Goal: Information Seeking & Learning: Learn about a topic

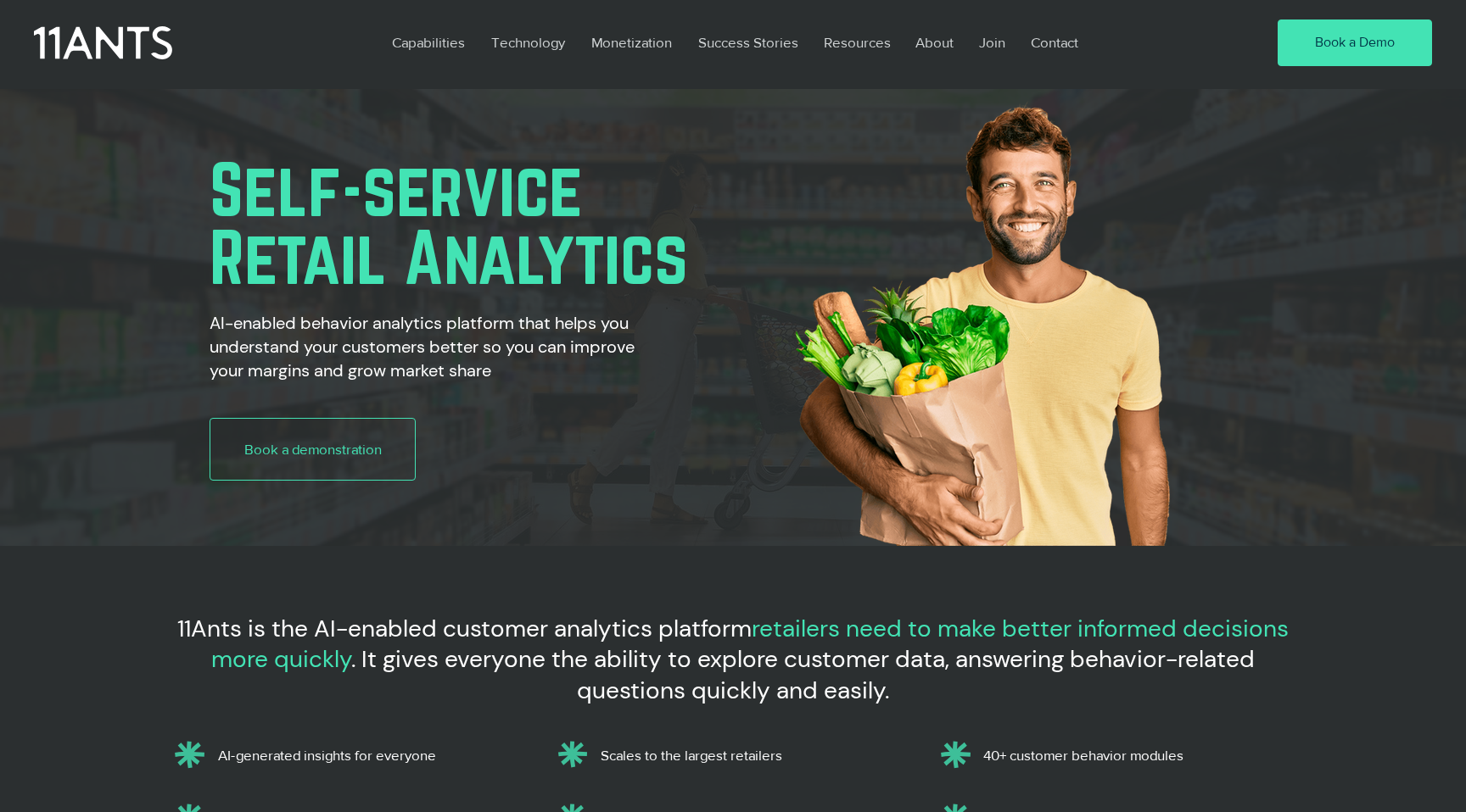
scroll to position [0, 1368]
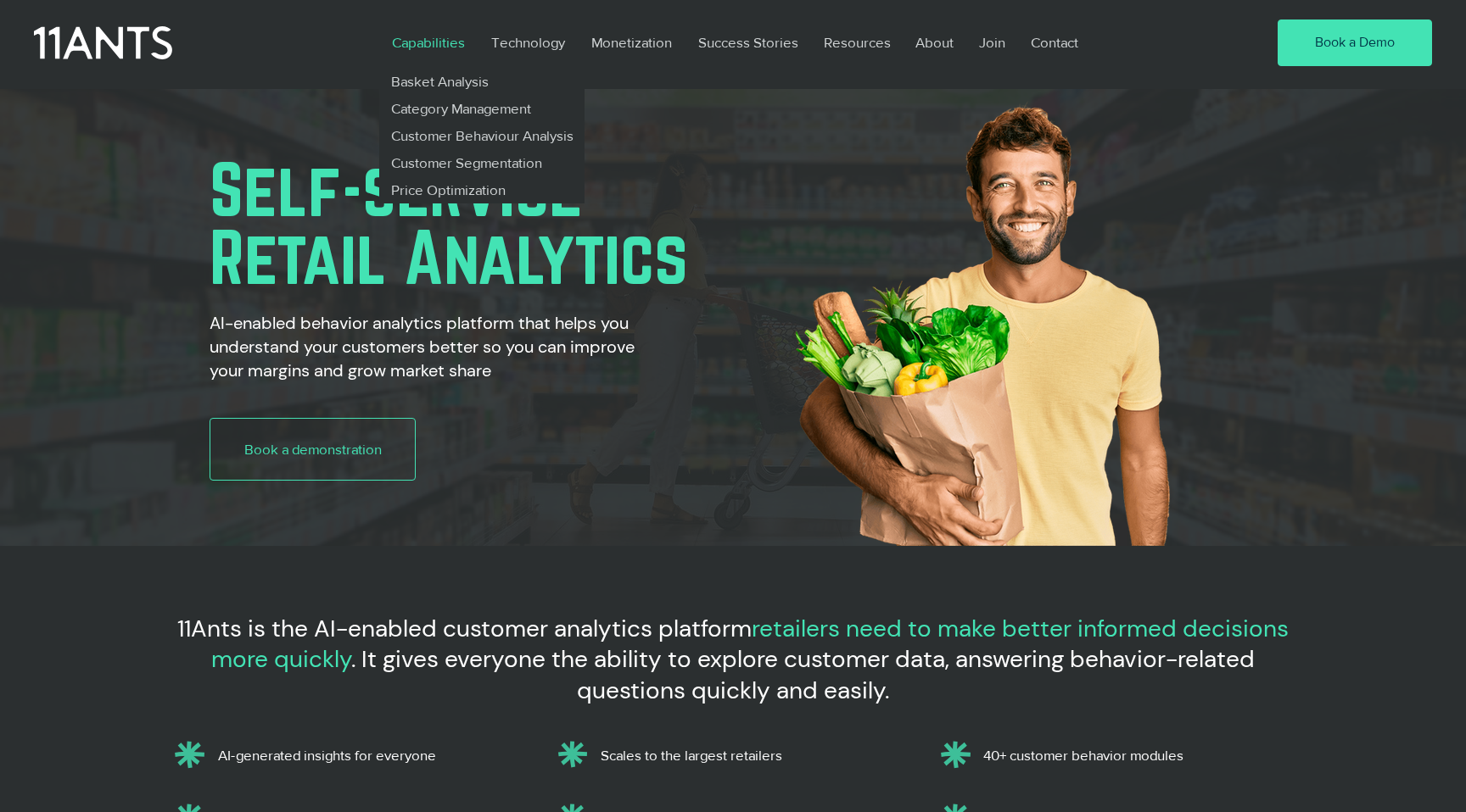
click at [415, 44] on p "Capabilities" at bounding box center [429, 42] width 90 height 39
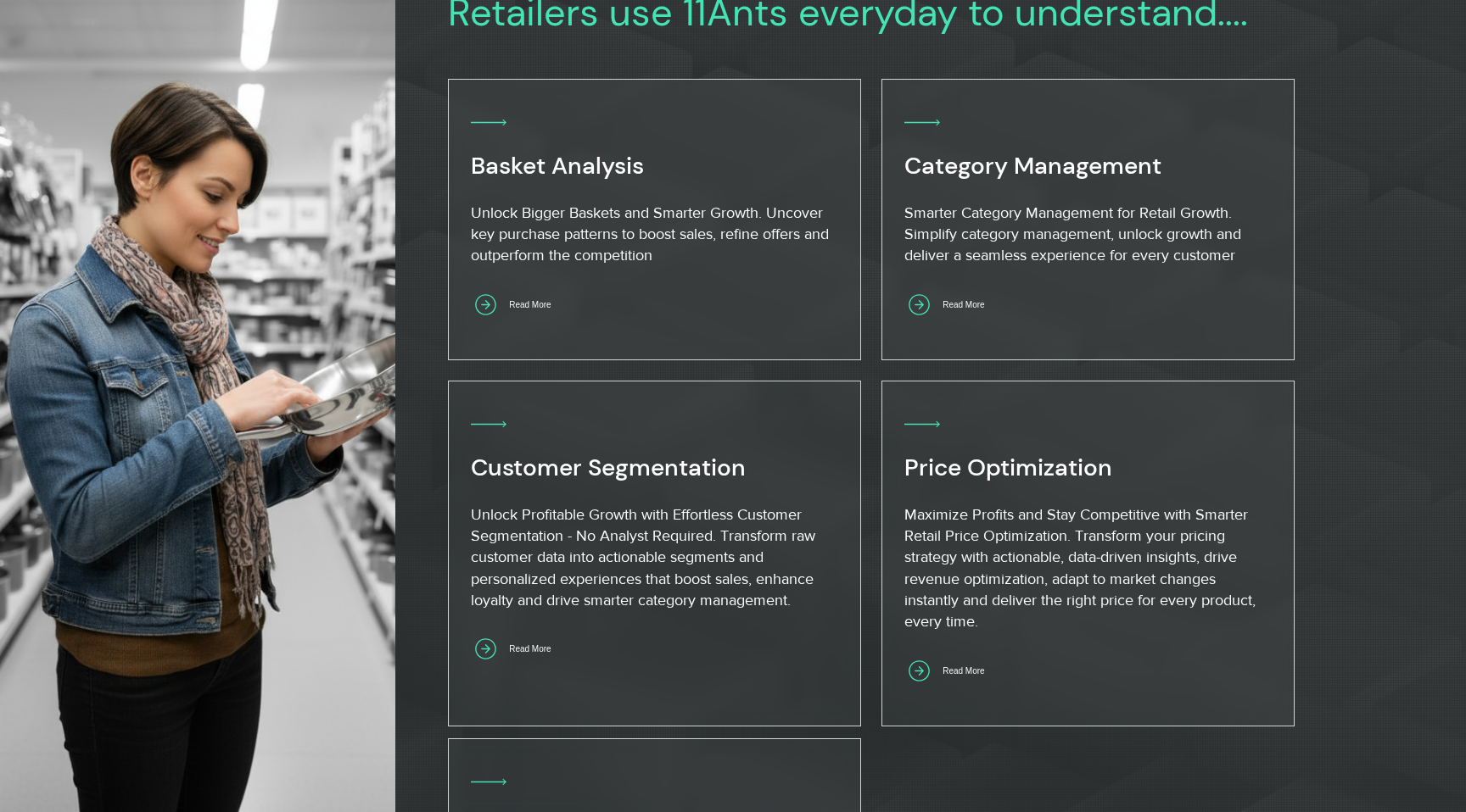
scroll to position [889, 0]
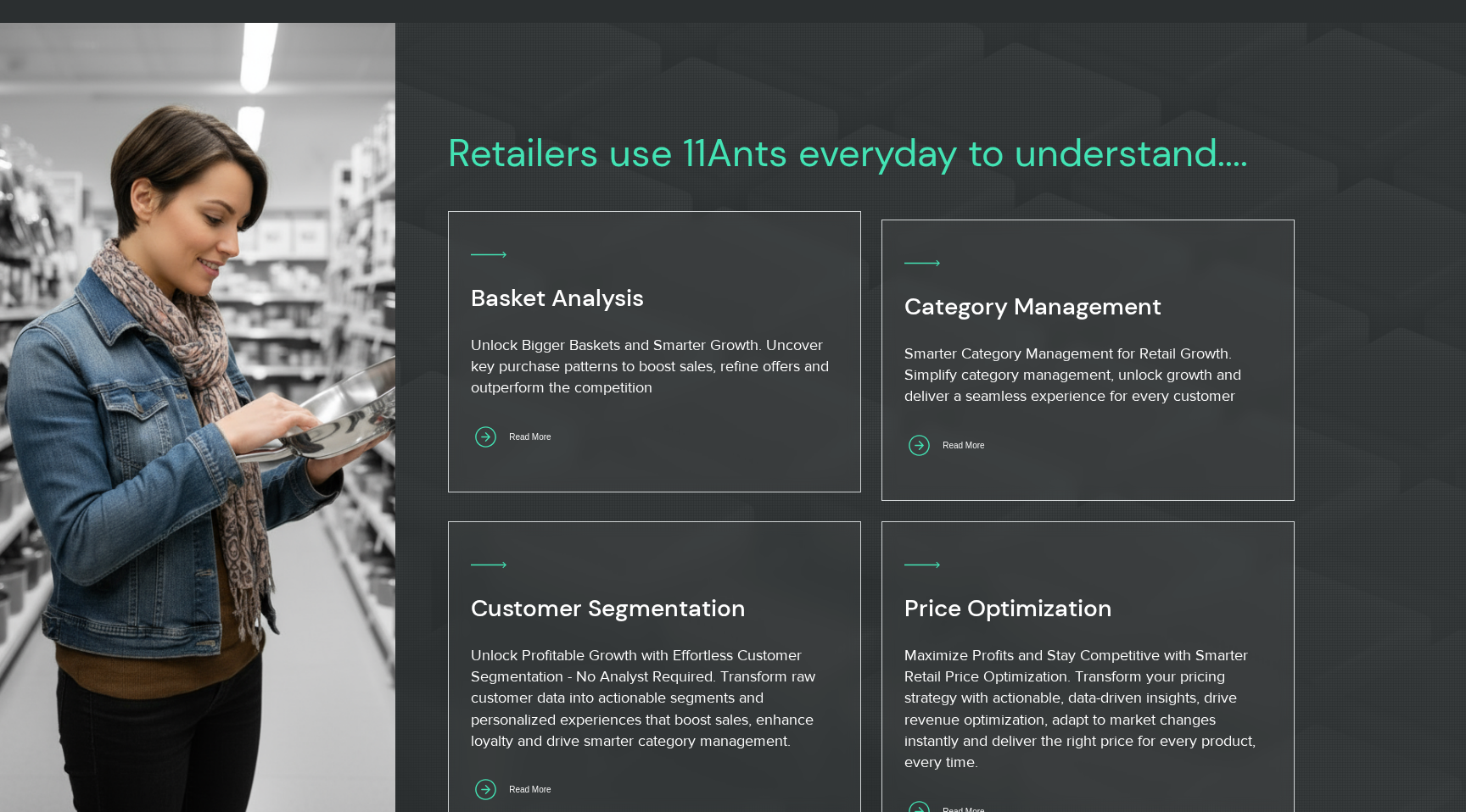
click at [558, 311] on span "Basket Analysis" at bounding box center [557, 298] width 173 height 32
click at [487, 430] on icon "Read More" at bounding box center [486, 437] width 30 height 30
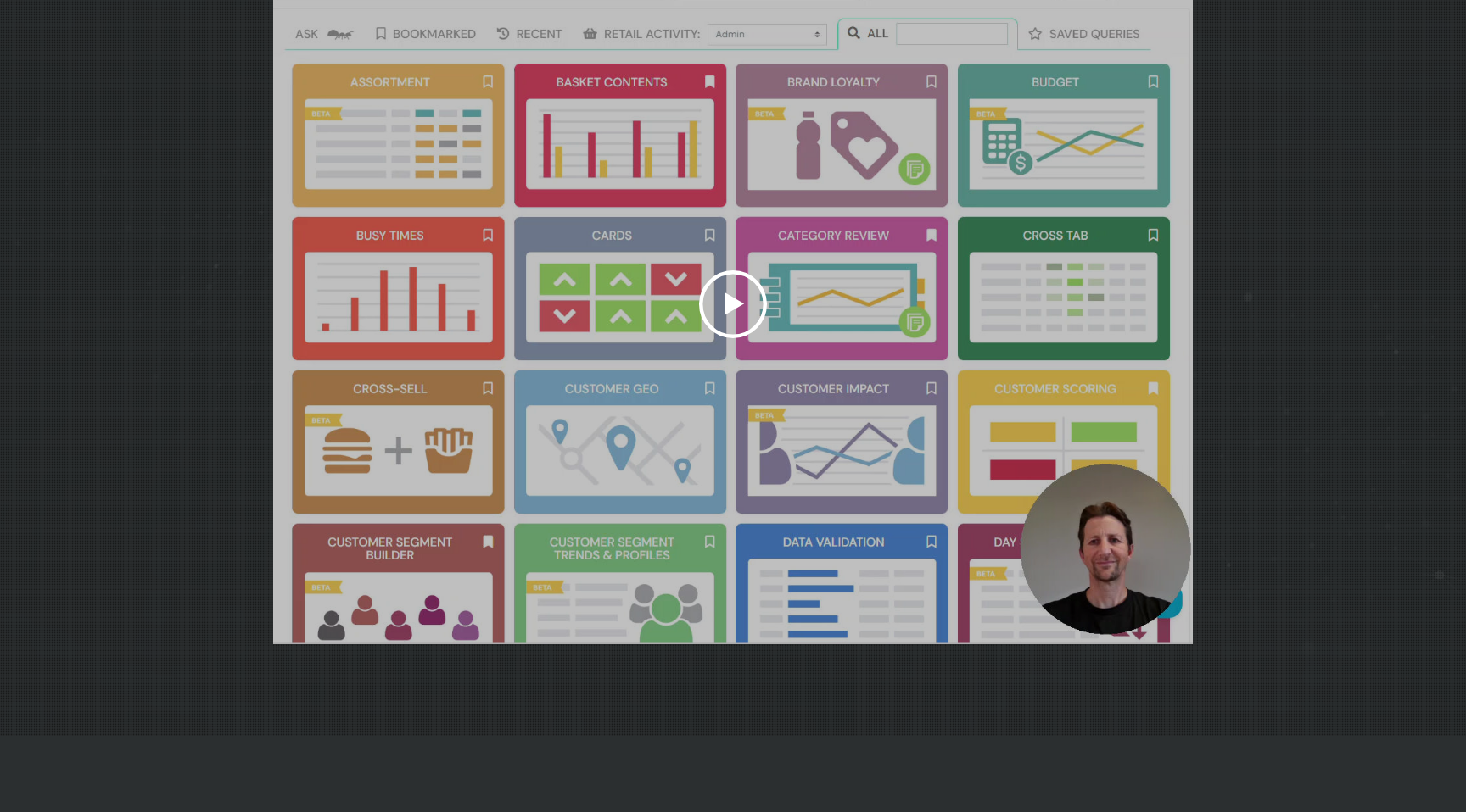
scroll to position [5343, 0]
